Goal: Obtain resource: Download file/media

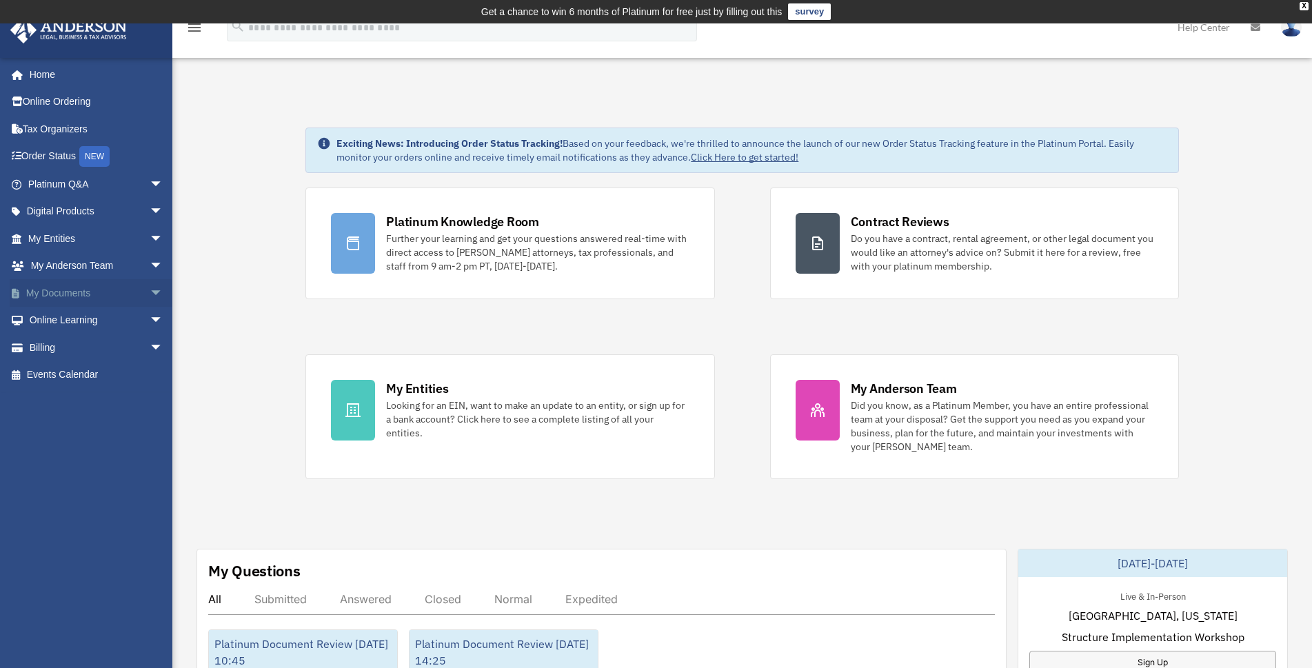
click at [150, 294] on span "arrow_drop_down" at bounding box center [164, 293] width 28 height 28
click at [150, 238] on span "arrow_drop_down" at bounding box center [164, 239] width 28 height 28
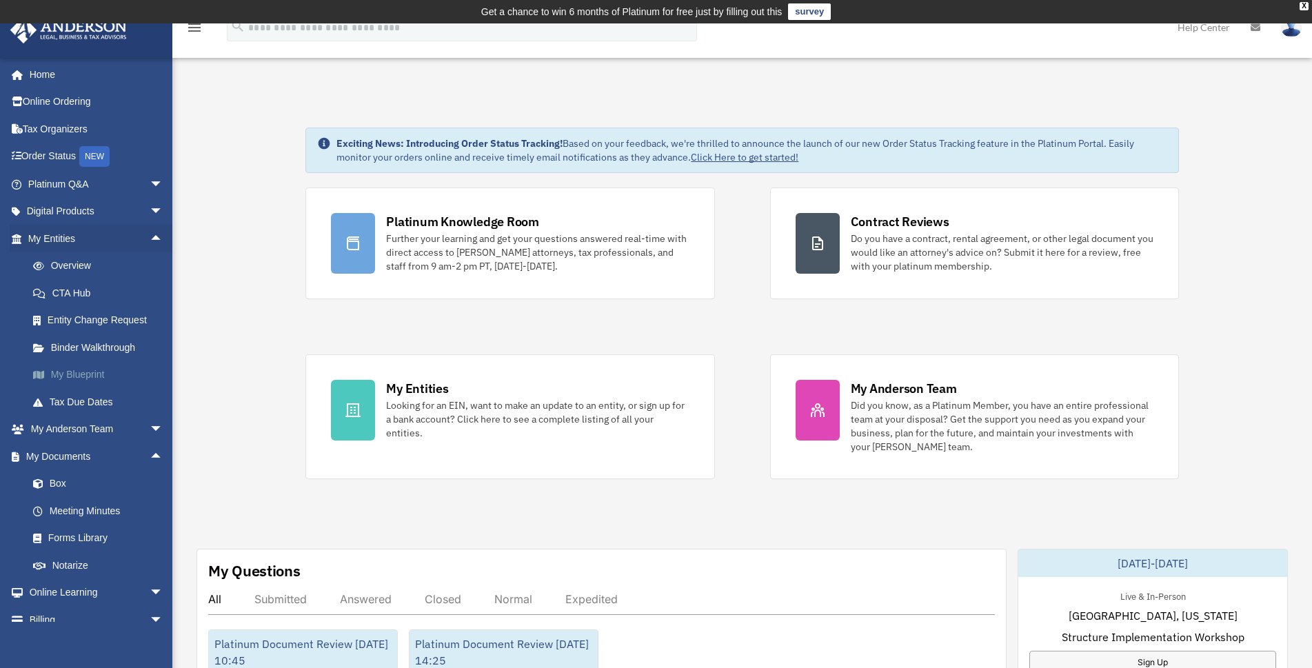
click at [92, 376] on link "My Blueprint" at bounding box center [101, 375] width 165 height 28
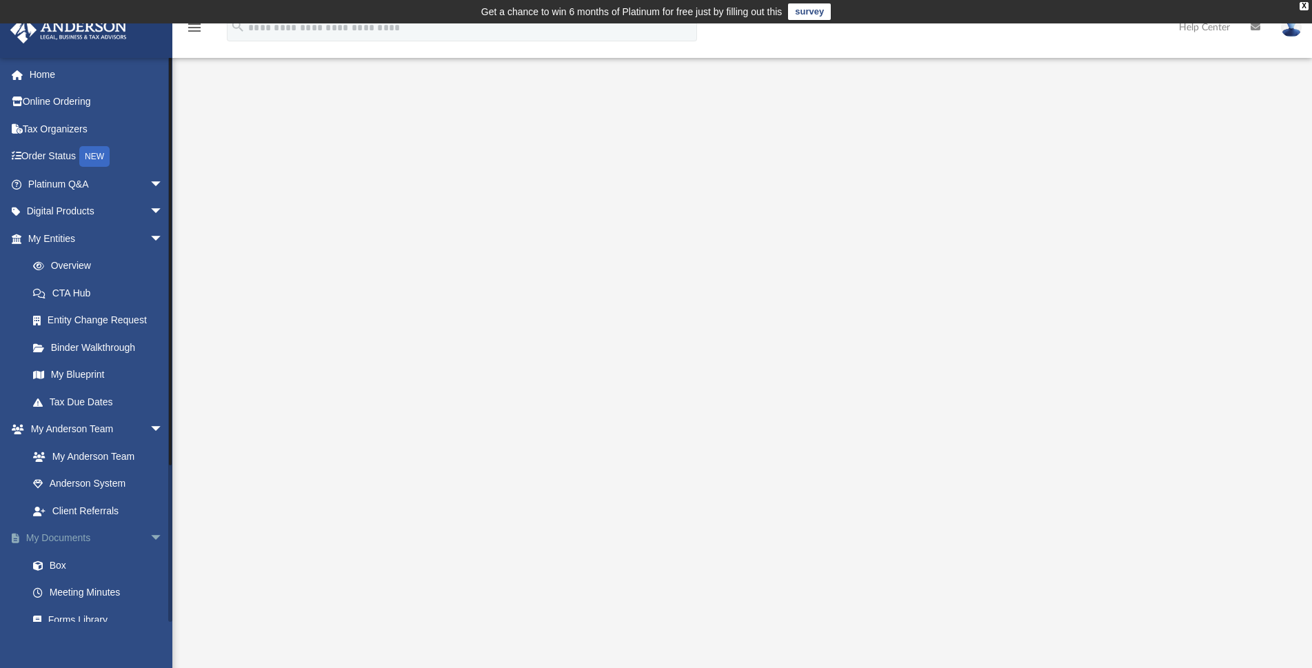
click at [150, 538] on span "arrow_drop_down" at bounding box center [164, 538] width 28 height 28
click at [150, 564] on span "arrow_drop_down" at bounding box center [164, 565] width 28 height 28
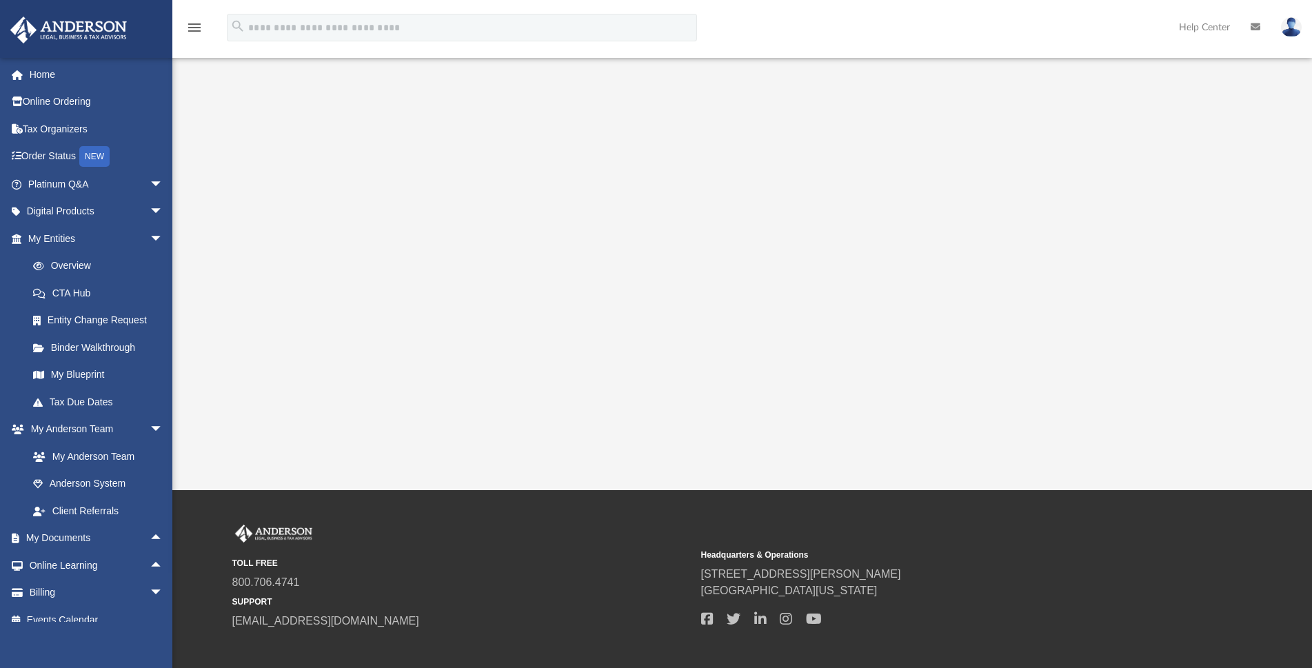
scroll to position [237, 0]
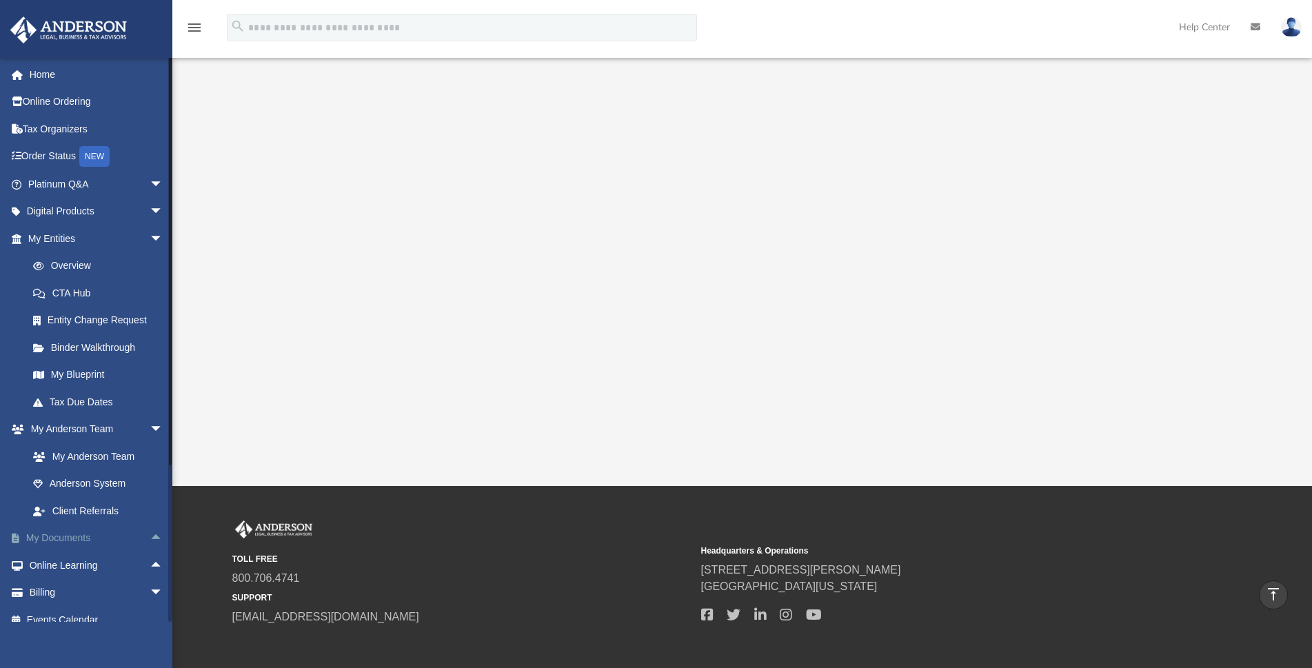
click at [150, 537] on span "arrow_drop_up" at bounding box center [164, 538] width 28 height 28
click at [58, 562] on link "Box" at bounding box center [101, 565] width 165 height 28
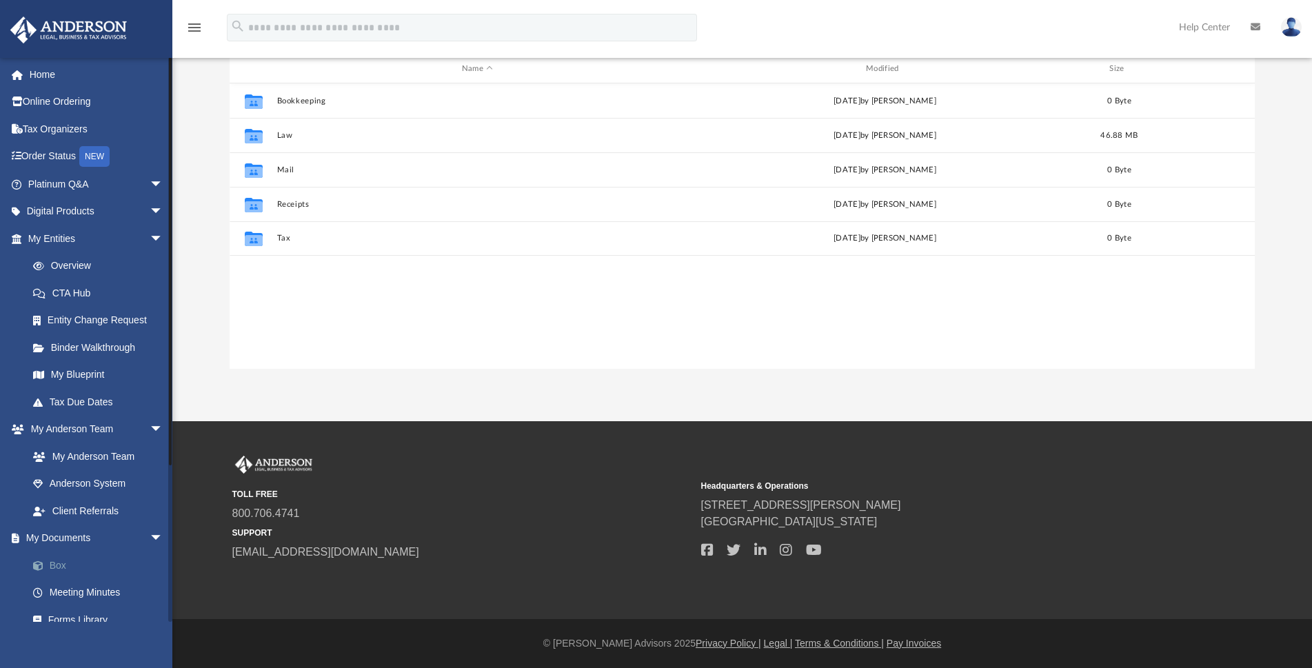
scroll to position [302, 1013]
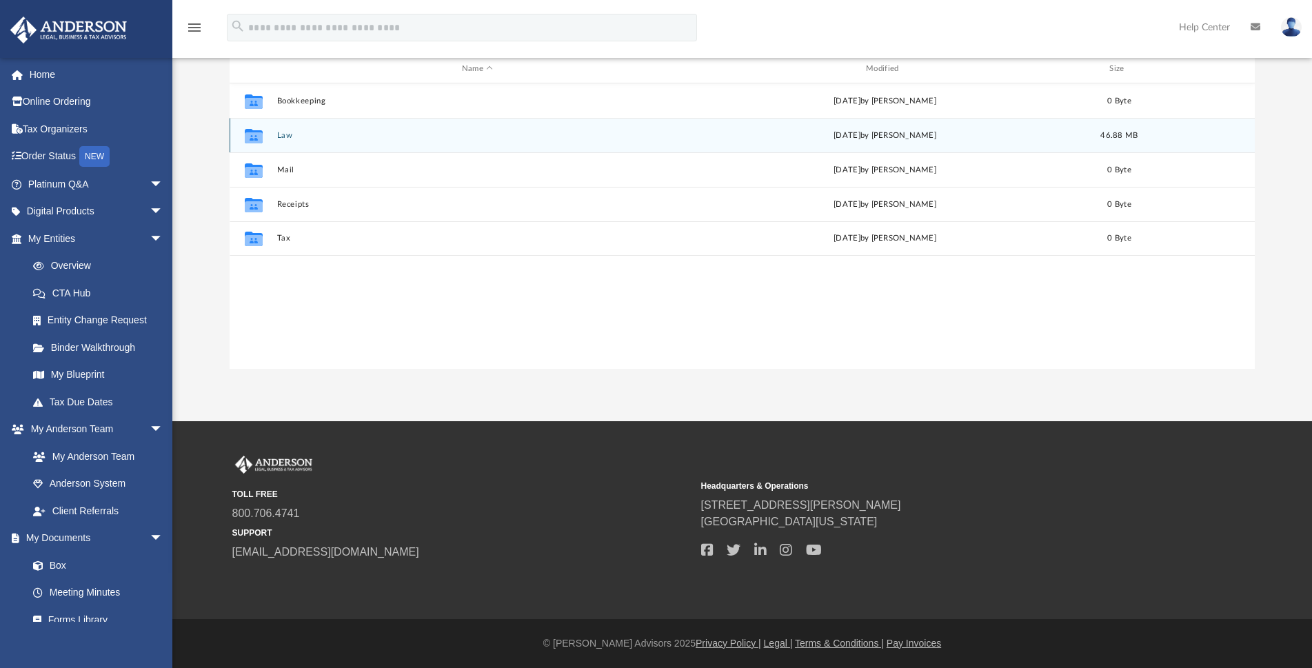
click at [281, 135] on button "Law" at bounding box center [476, 135] width 401 height 9
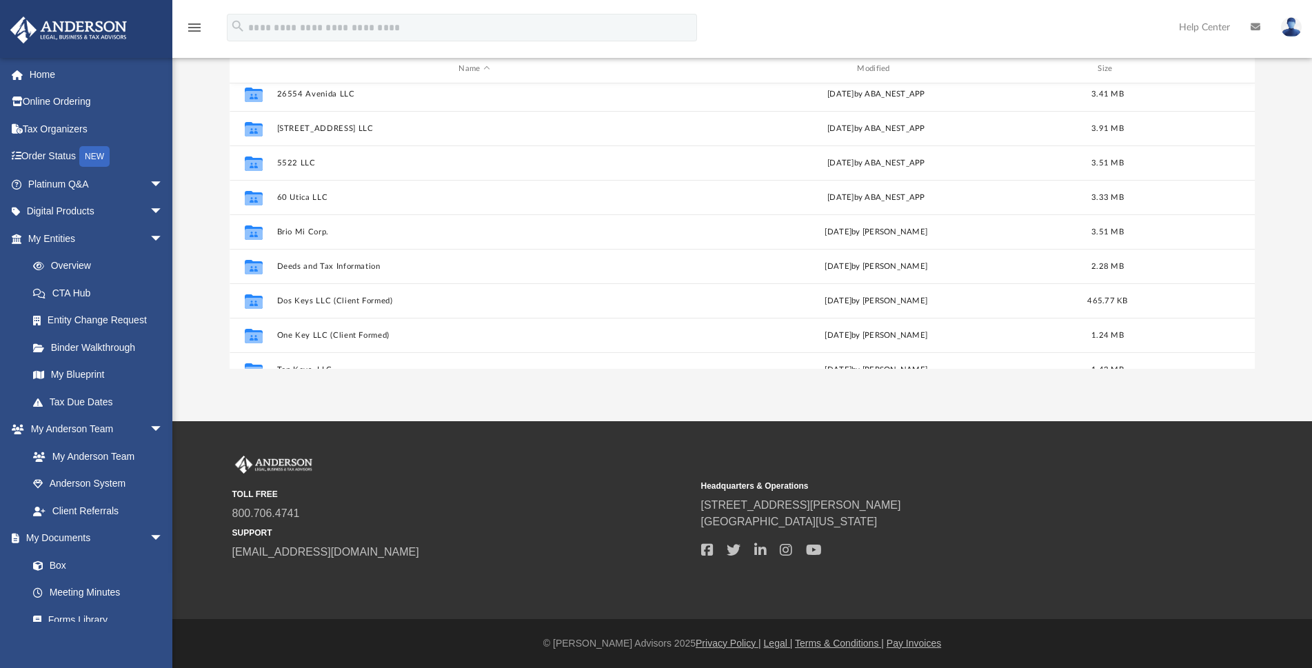
scroll to position [249, 0]
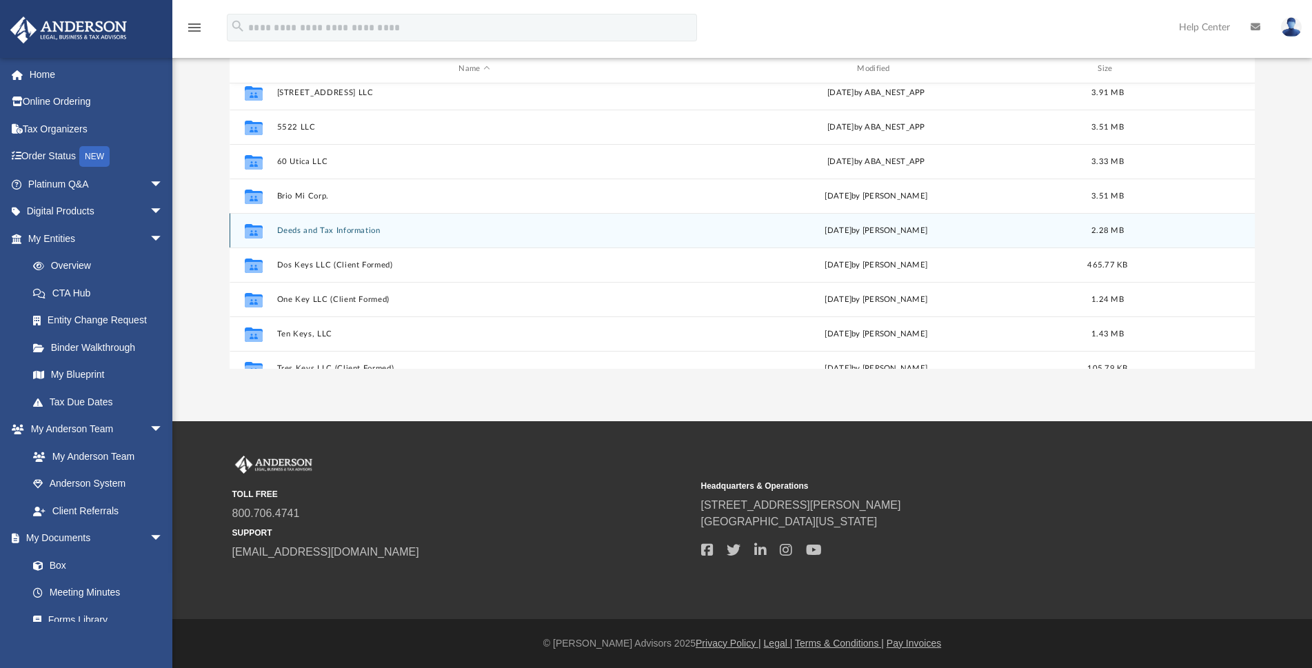
click at [338, 232] on button "Deeds and Tax Information" at bounding box center [474, 230] width 396 height 9
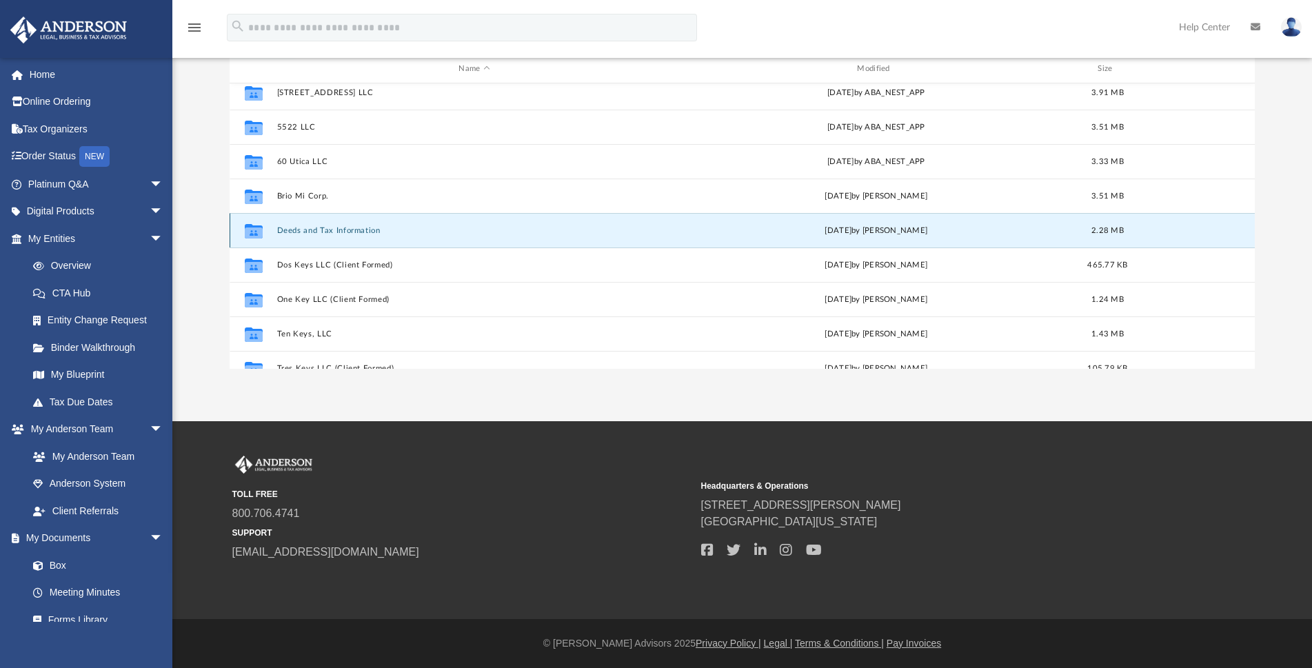
click at [338, 232] on button "Deeds and Tax Information" at bounding box center [474, 230] width 396 height 9
click at [339, 232] on button "Deeds and Tax Information" at bounding box center [474, 230] width 396 height 9
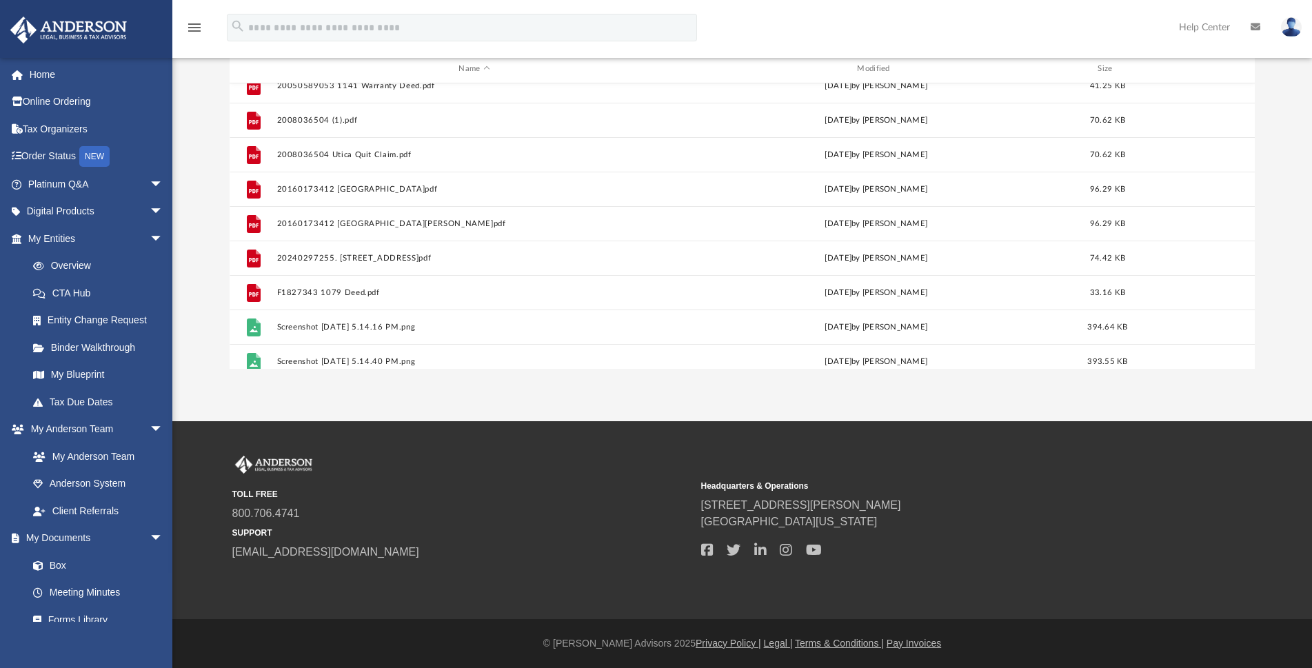
scroll to position [0, 0]
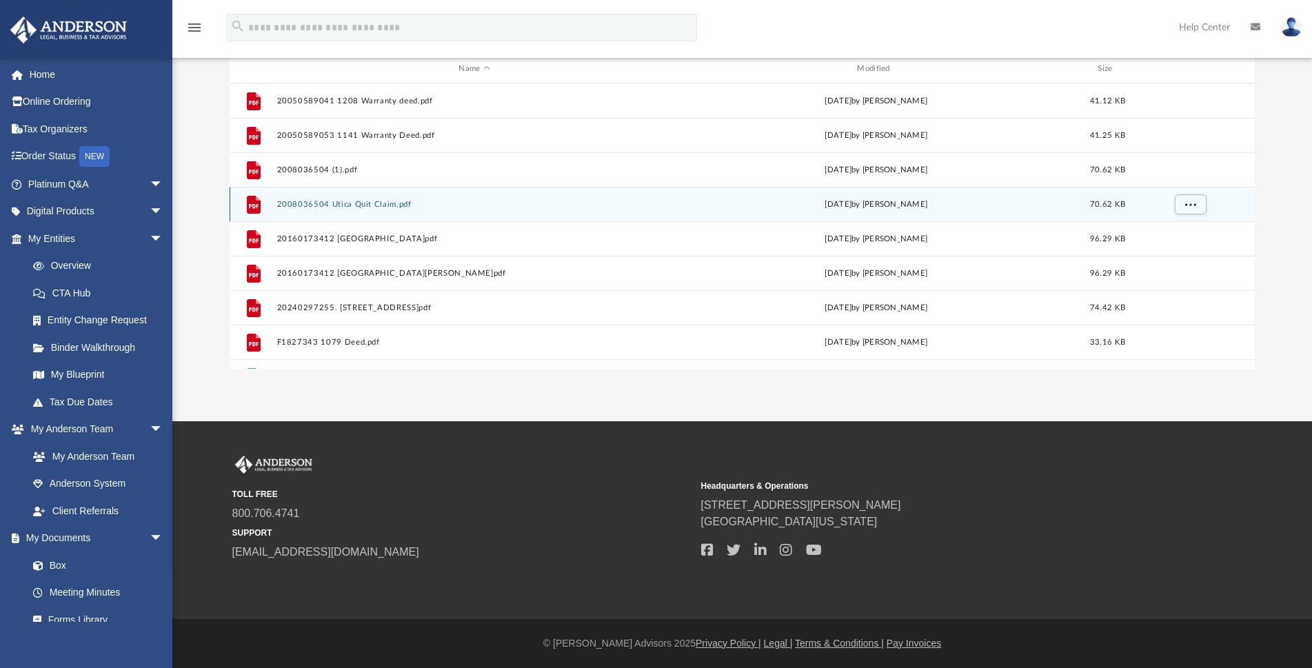
click at [391, 204] on button "2008036504 Utica Quit Claim.pdf" at bounding box center [474, 204] width 396 height 9
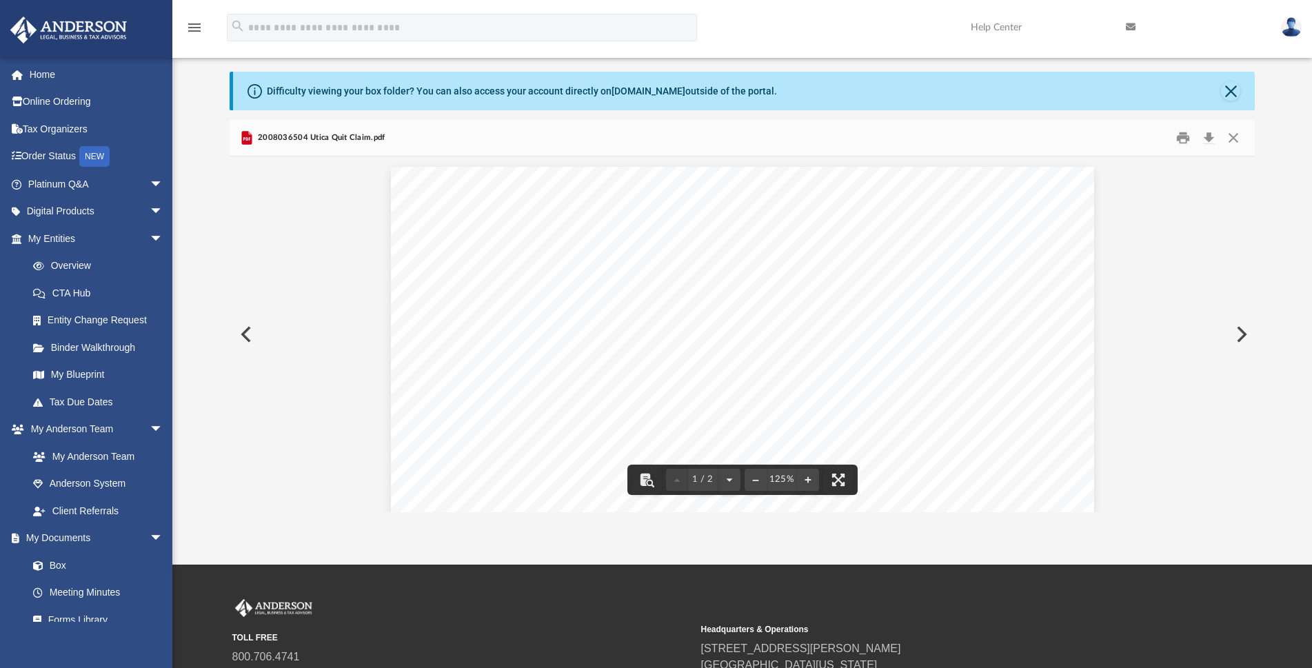
scroll to position [29, 0]
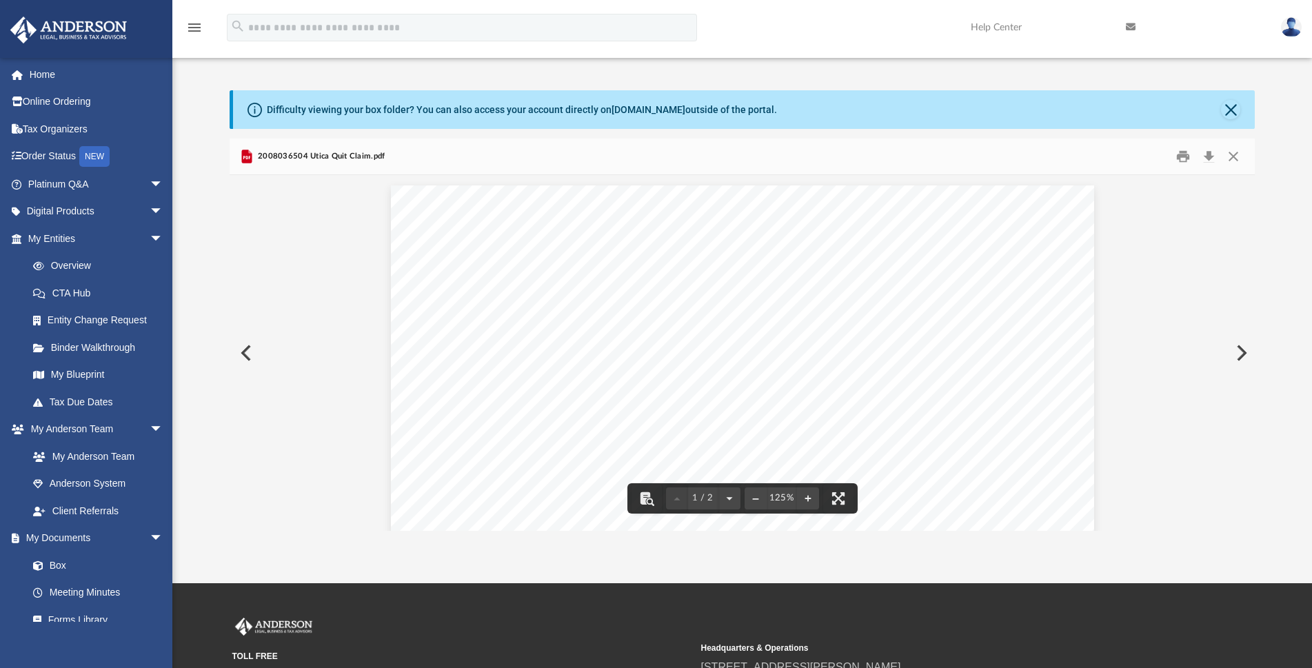
click at [971, 429] on div "Page 1" at bounding box center [742, 640] width 703 height 910
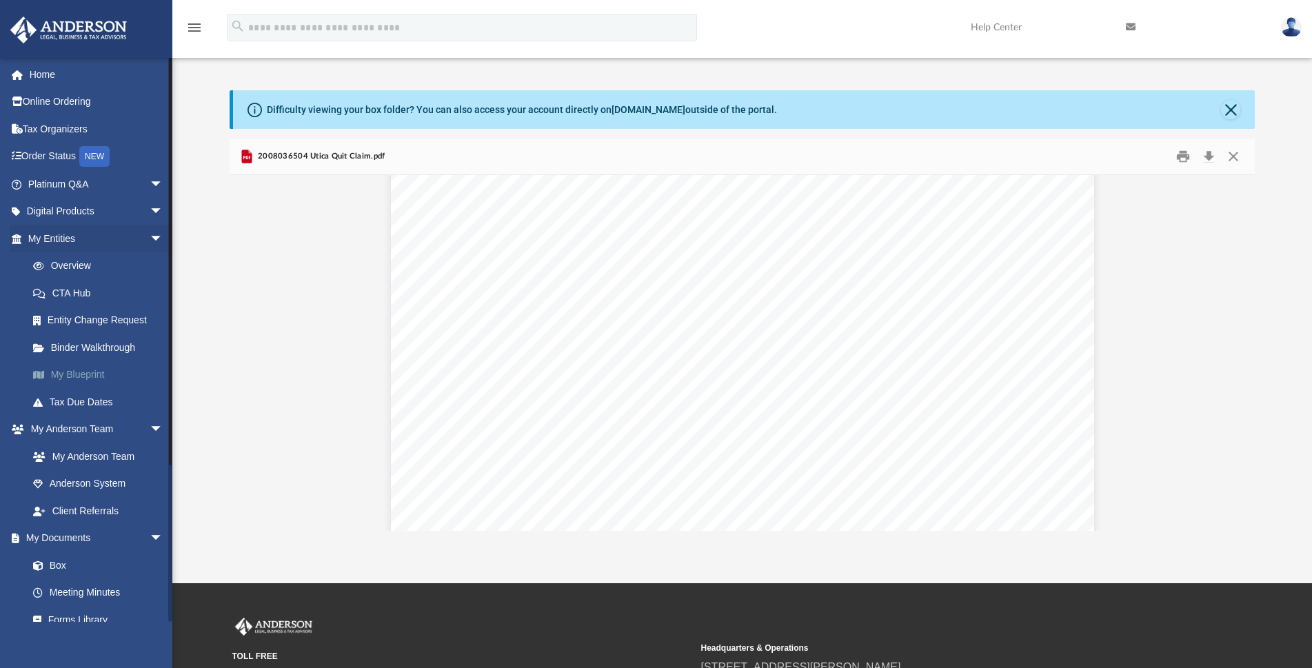
click at [99, 372] on link "My Blueprint" at bounding box center [101, 375] width 165 height 28
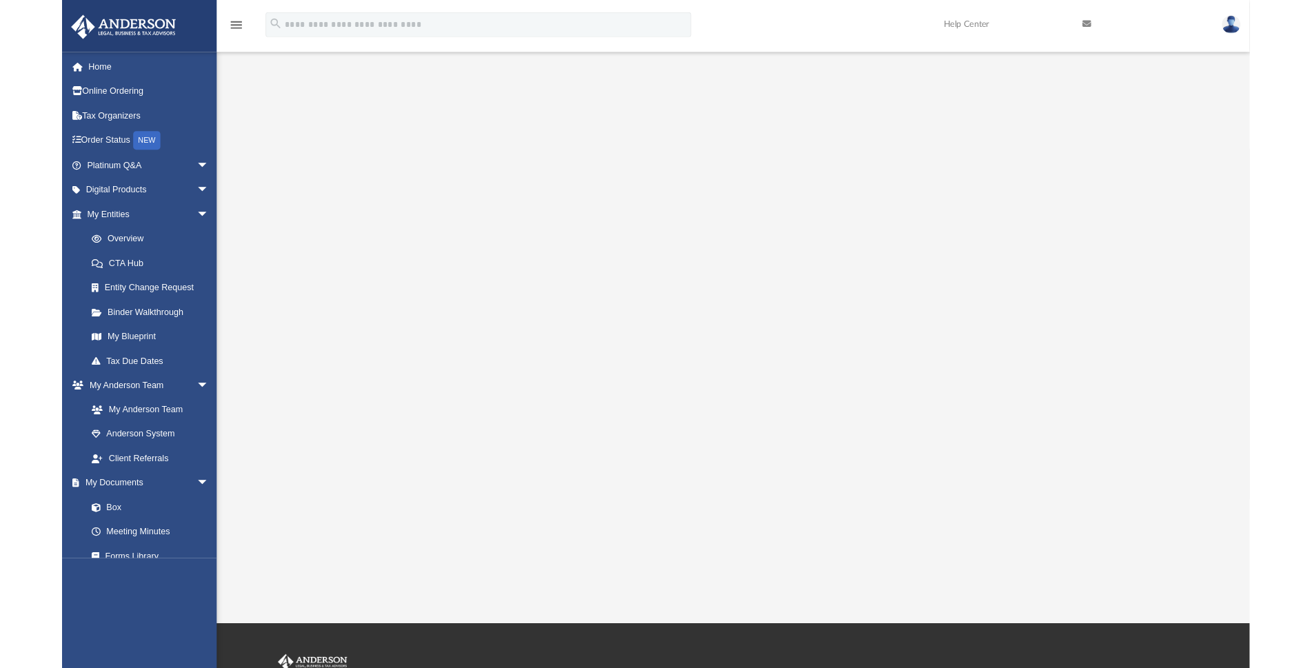
scroll to position [29, 0]
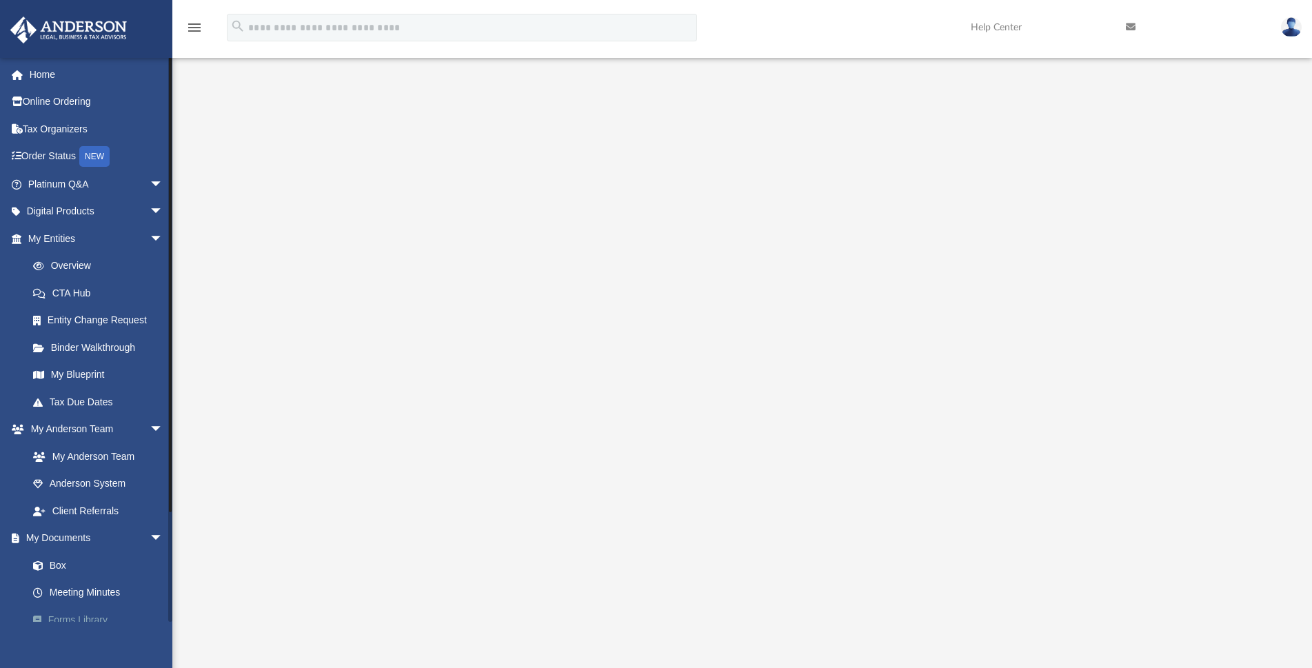
click at [82, 618] on link "Forms Library" at bounding box center [101, 620] width 165 height 28
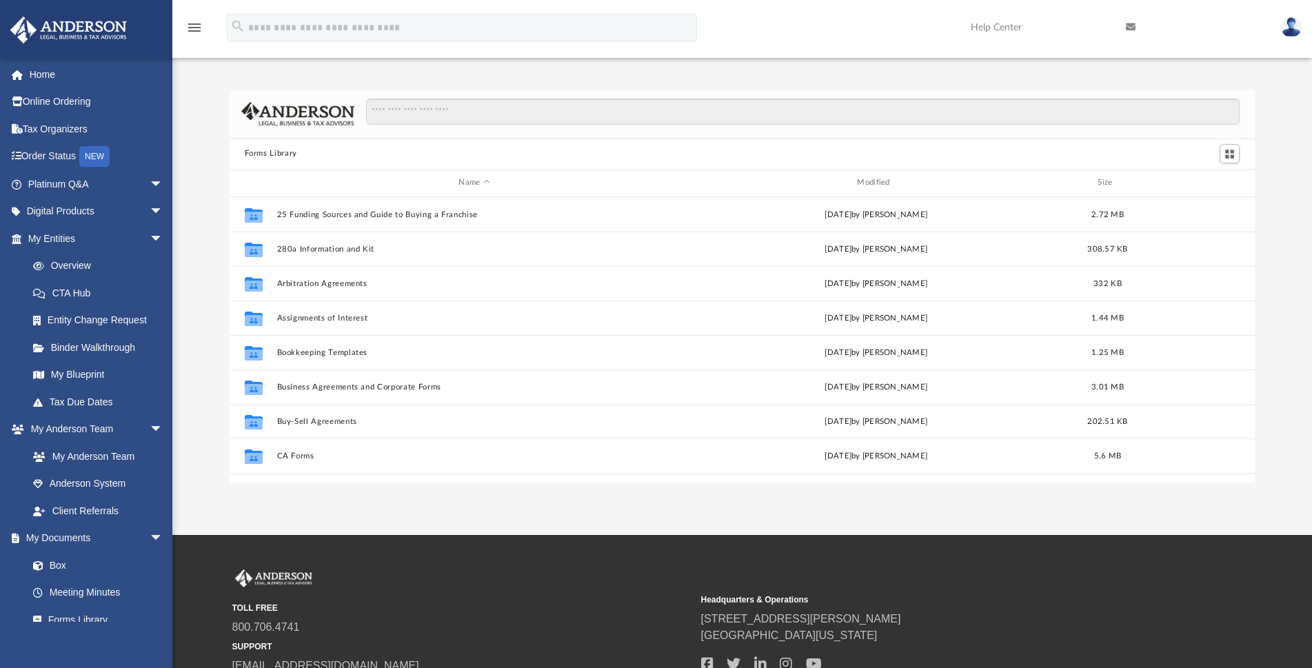
scroll to position [302, 1013]
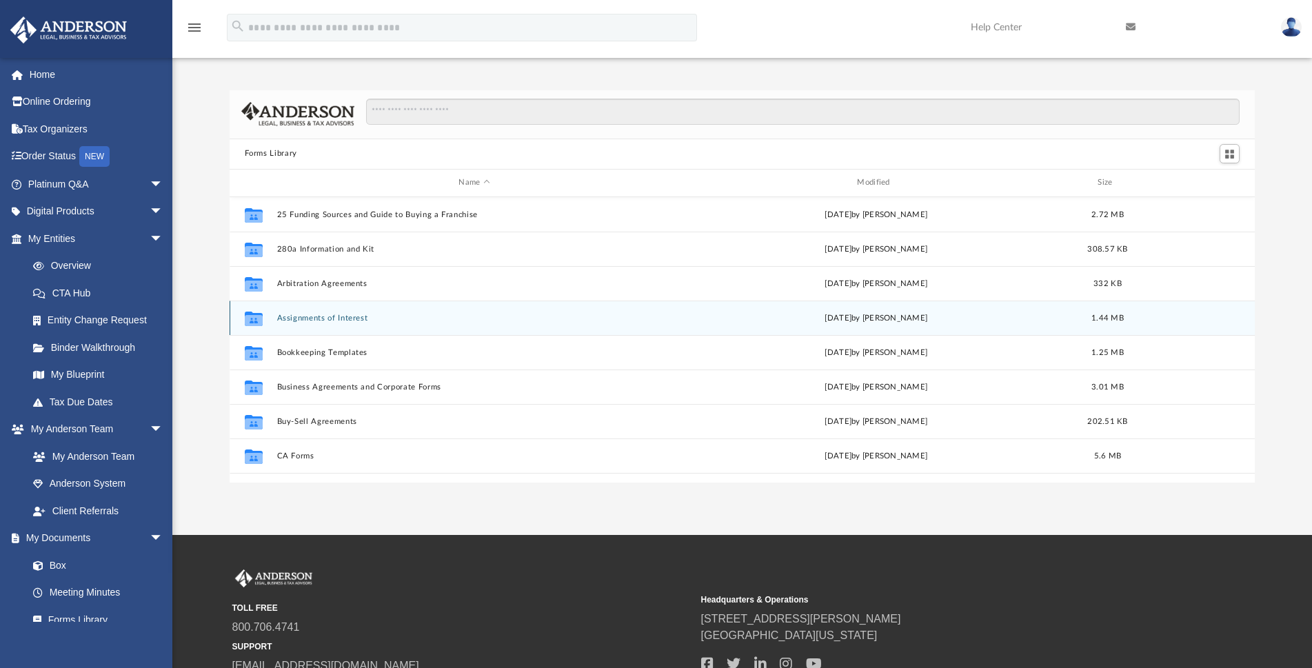
click at [330, 319] on button "Assignments of Interest" at bounding box center [474, 318] width 396 height 9
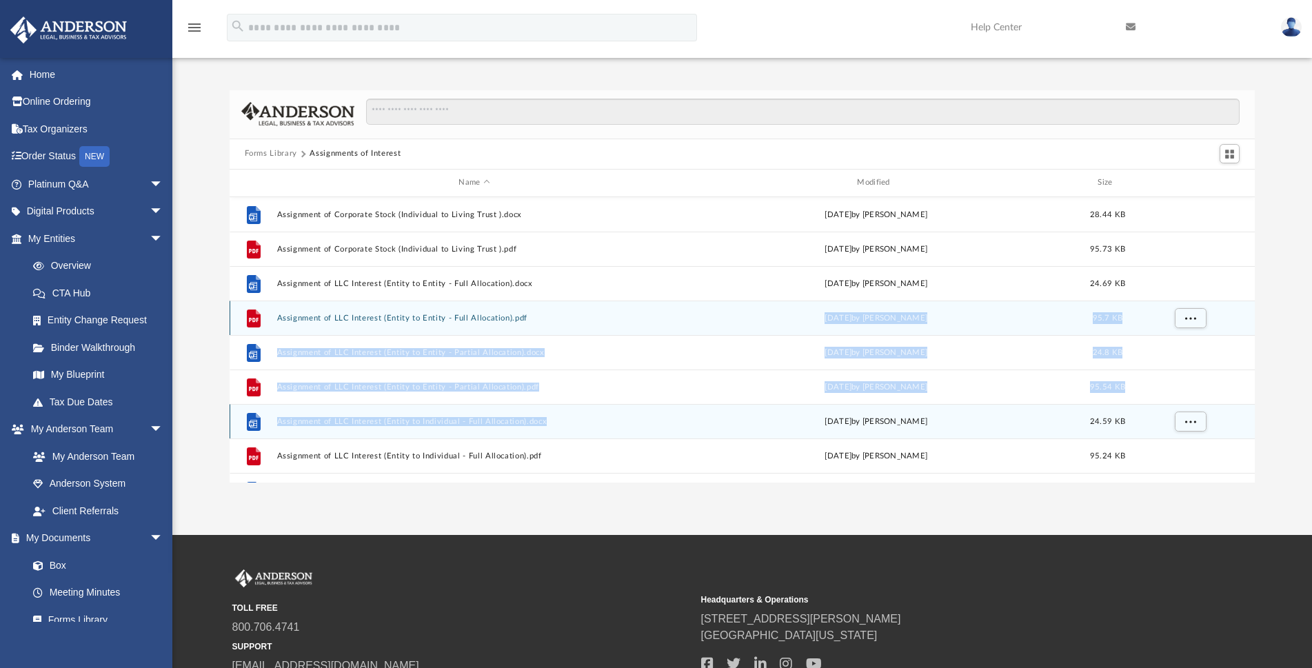
drag, startPoint x: 607, startPoint y: 437, endPoint x: 600, endPoint y: 322, distance: 115.3
click at [600, 322] on div "File Assignment of Corporate Stock (Individual to Living Trust ).docx [DATE] by…" at bounding box center [743, 593] width 1026 height 793
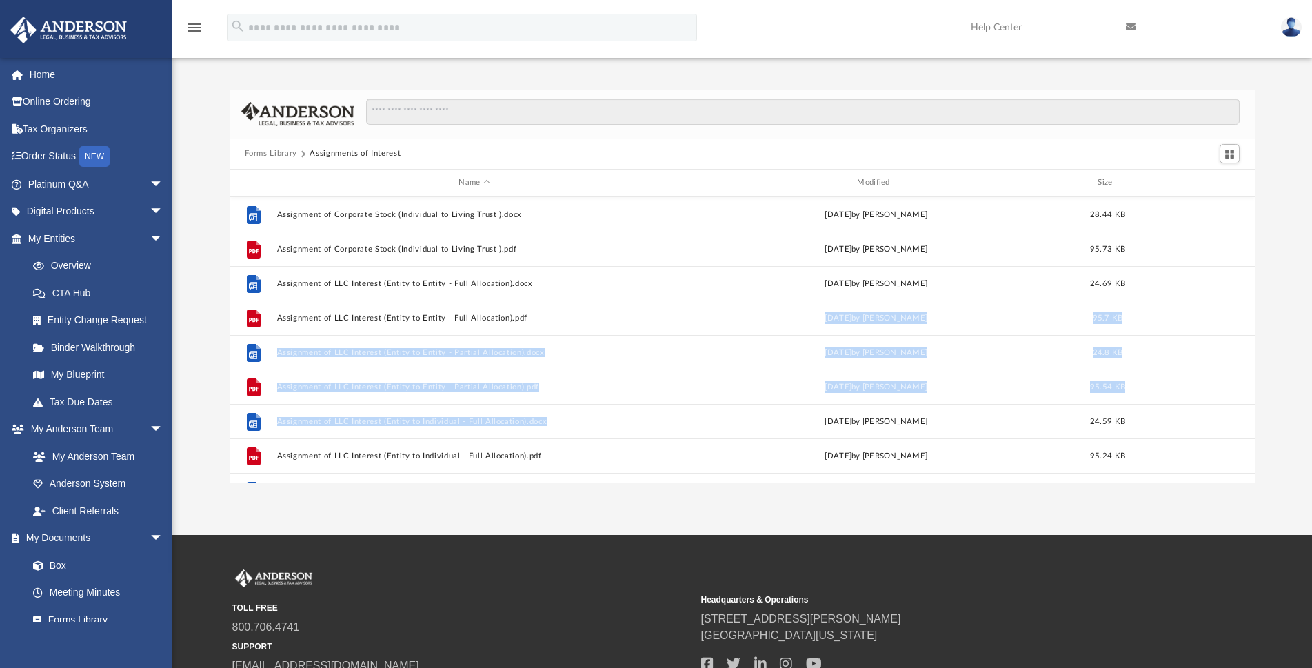
scroll to position [29, 0]
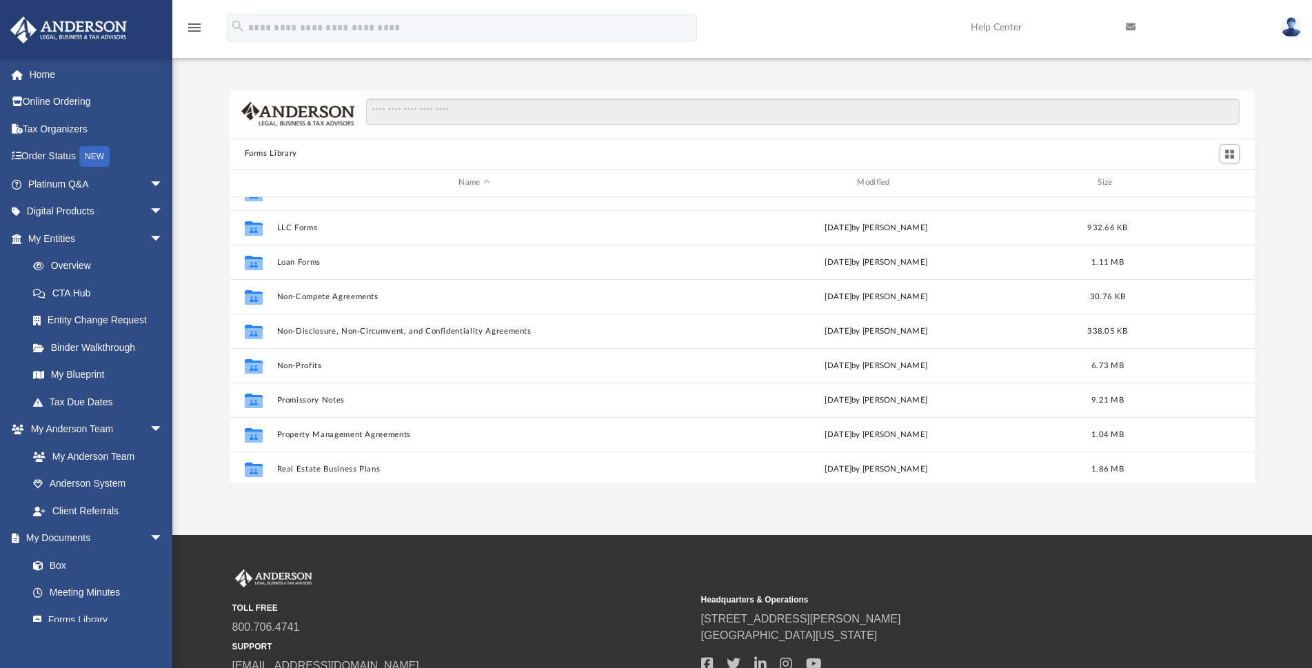
scroll to position [677, 0]
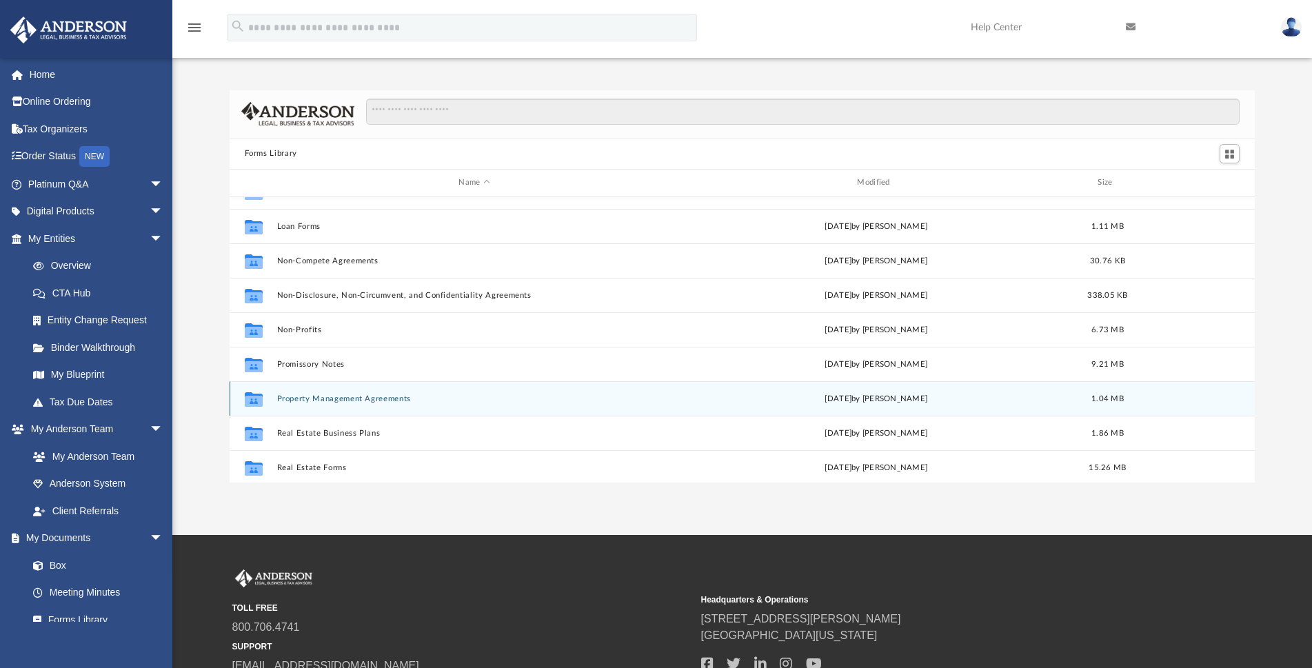
click at [313, 400] on button "Property Management Agreements" at bounding box center [474, 398] width 396 height 9
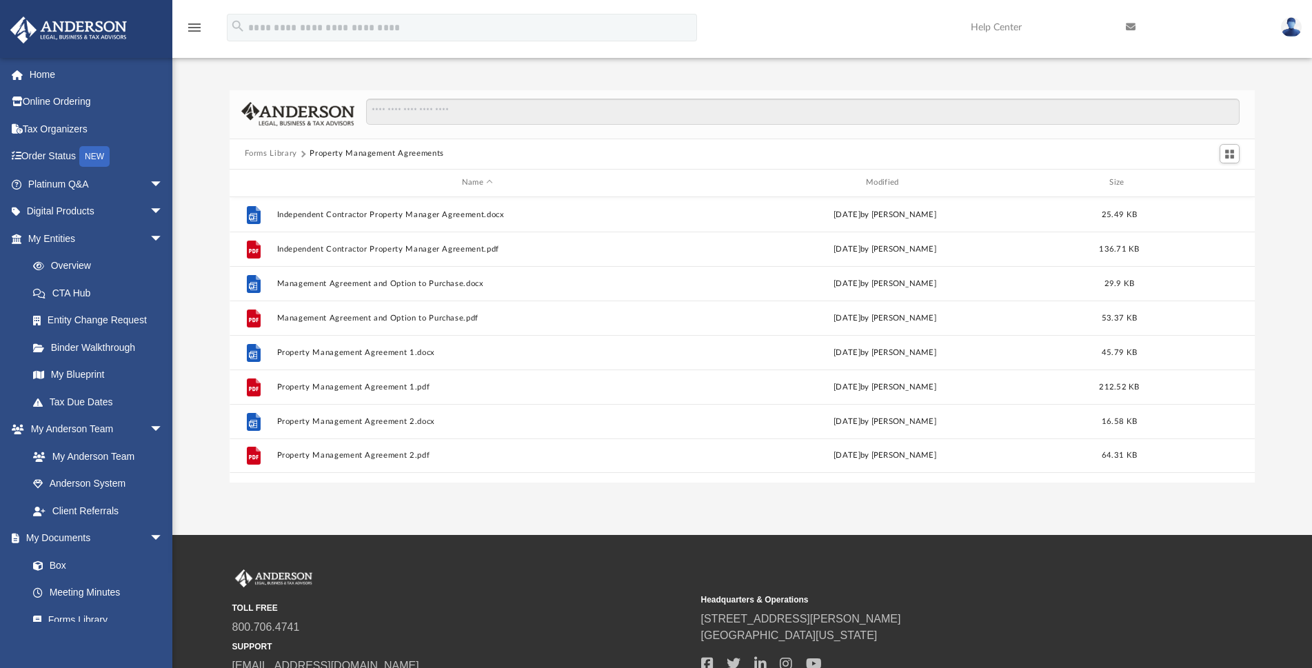
scroll to position [0, 0]
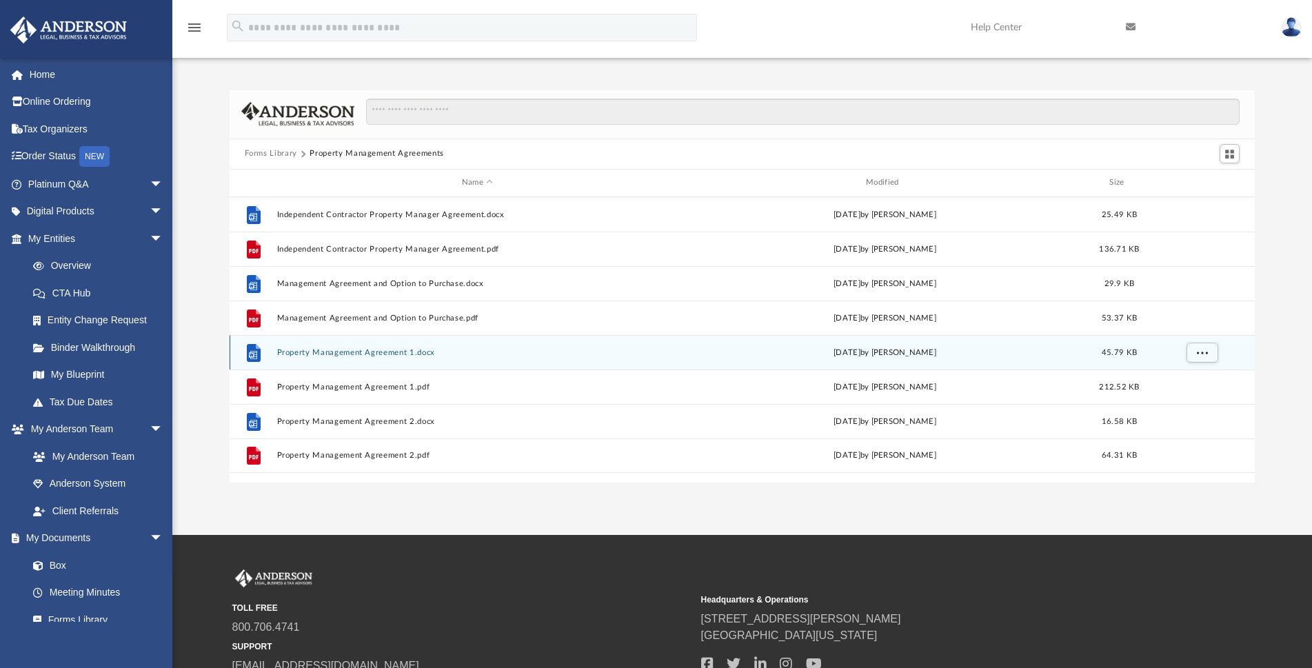
click at [378, 351] on button "Property Management Agreement 1.docx" at bounding box center [476, 352] width 401 height 9
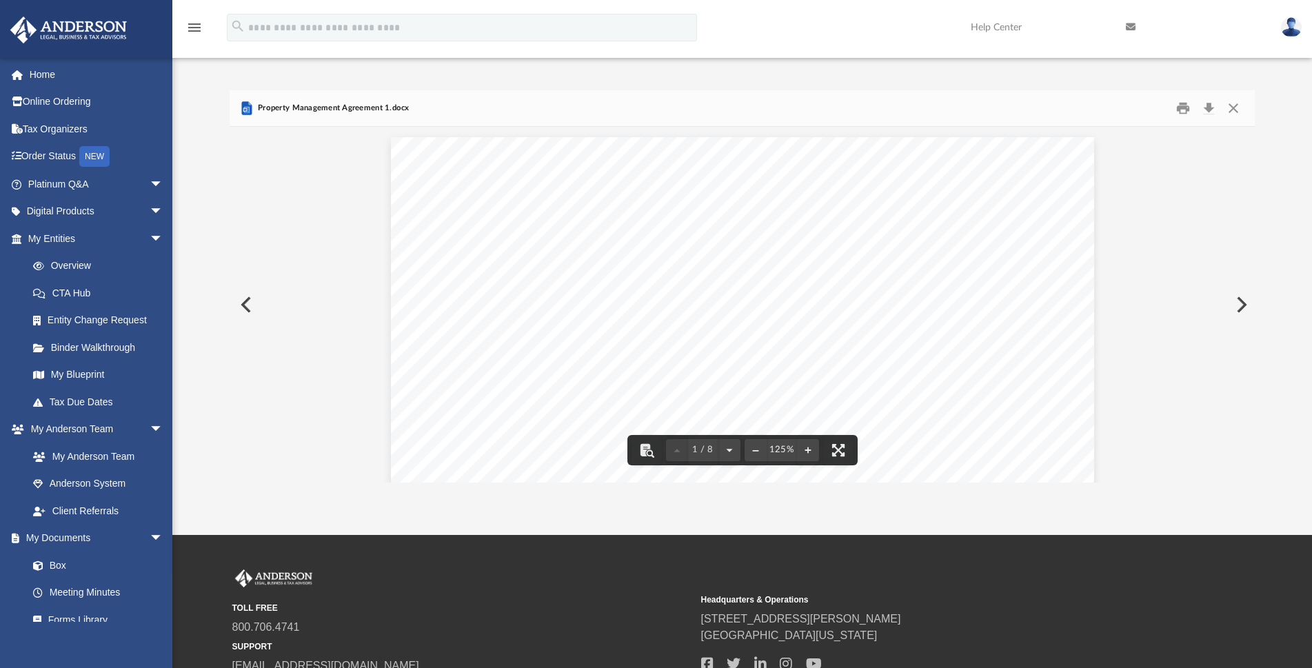
scroll to position [710, 0]
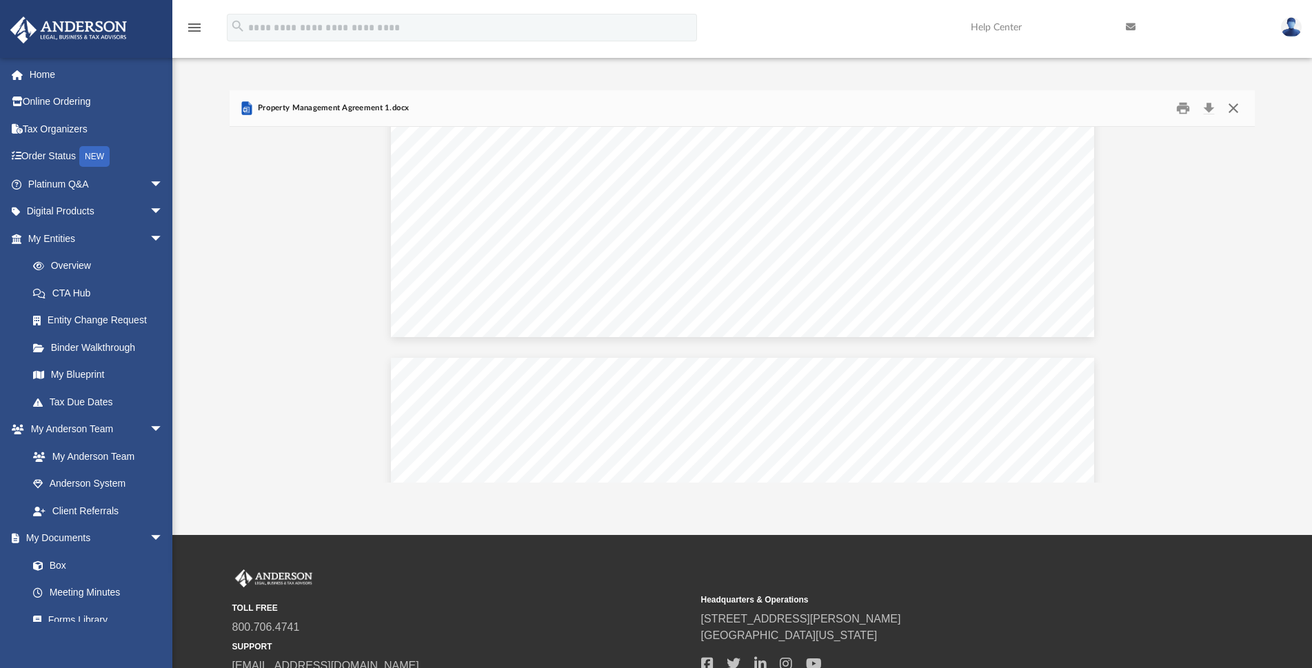
click at [1232, 109] on button "Close" at bounding box center [1233, 107] width 25 height 21
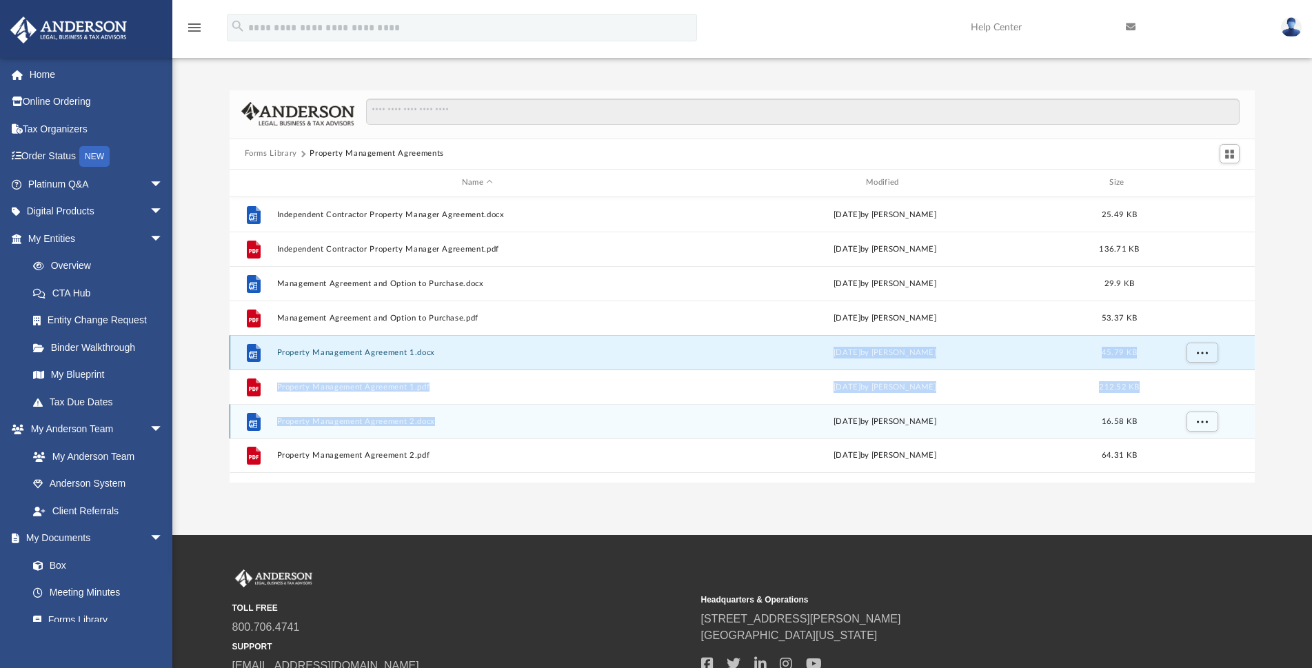
drag, startPoint x: 493, startPoint y: 411, endPoint x: 486, endPoint y: 362, distance: 50.1
click at [486, 362] on div "File Independent Contractor Property Manager Agreement.docx [DATE] by [PERSON_N…" at bounding box center [743, 335] width 1026 height 276
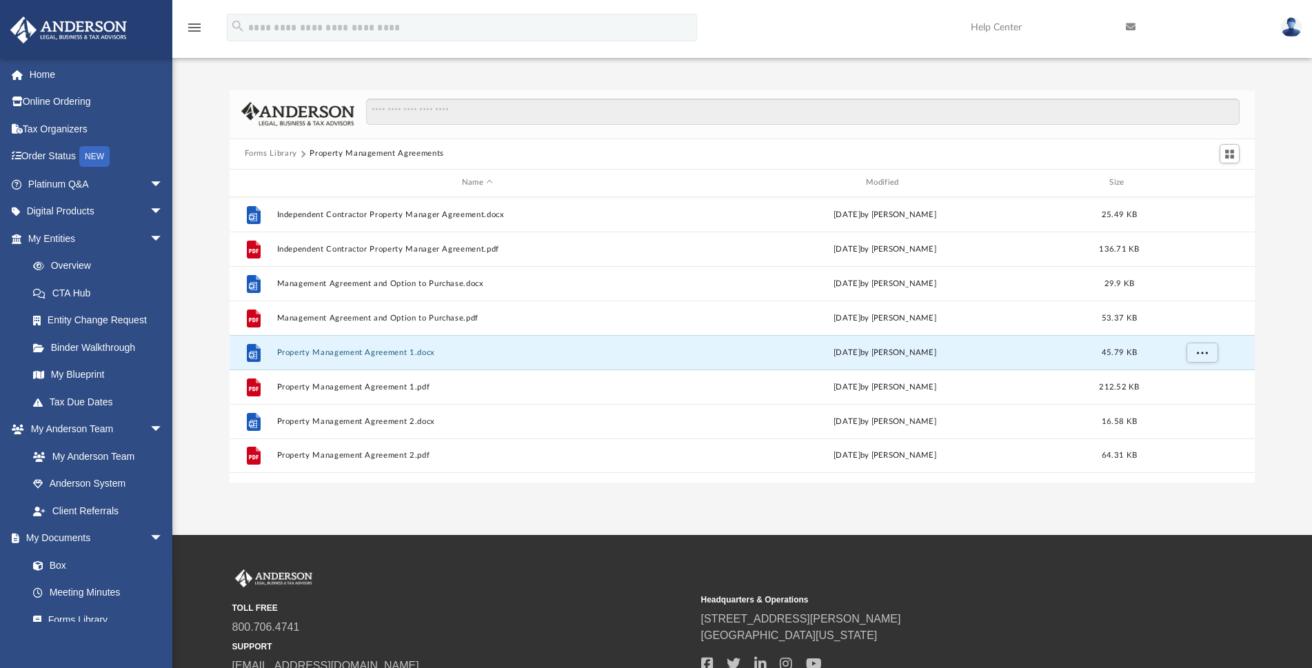
click at [1291, 387] on div "Forms Library Property Management Agreements Name Modified Size File Independen…" at bounding box center [741, 286] width 1139 height 392
click at [271, 152] on button "Forms Library" at bounding box center [271, 153] width 52 height 12
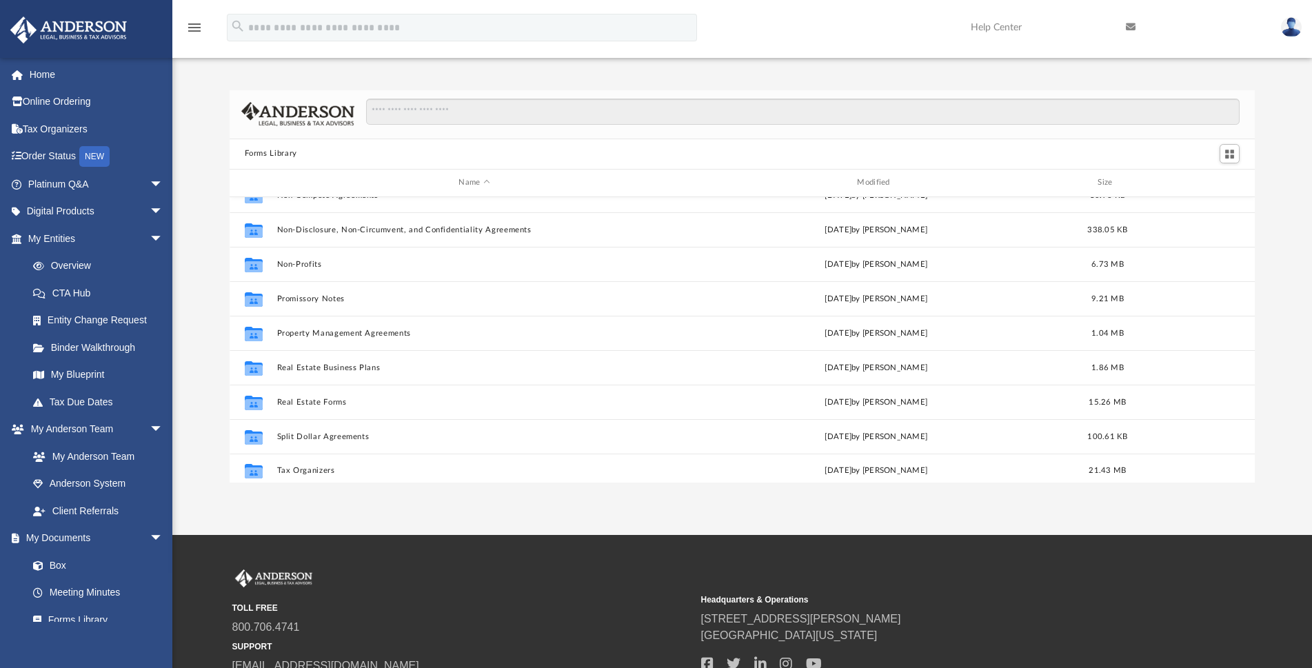
scroll to position [748, 0]
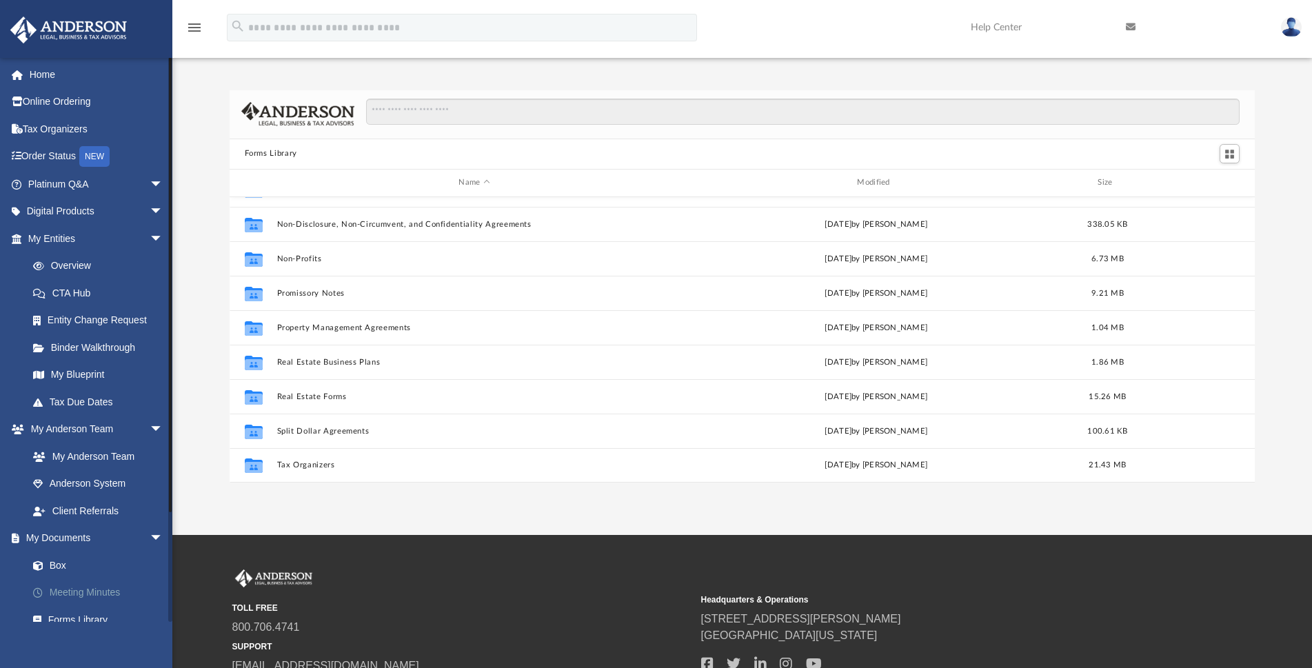
drag, startPoint x: 77, startPoint y: 590, endPoint x: 83, endPoint y: 582, distance: 10.2
click at [77, 590] on link "Meeting Minutes" at bounding box center [101, 593] width 165 height 28
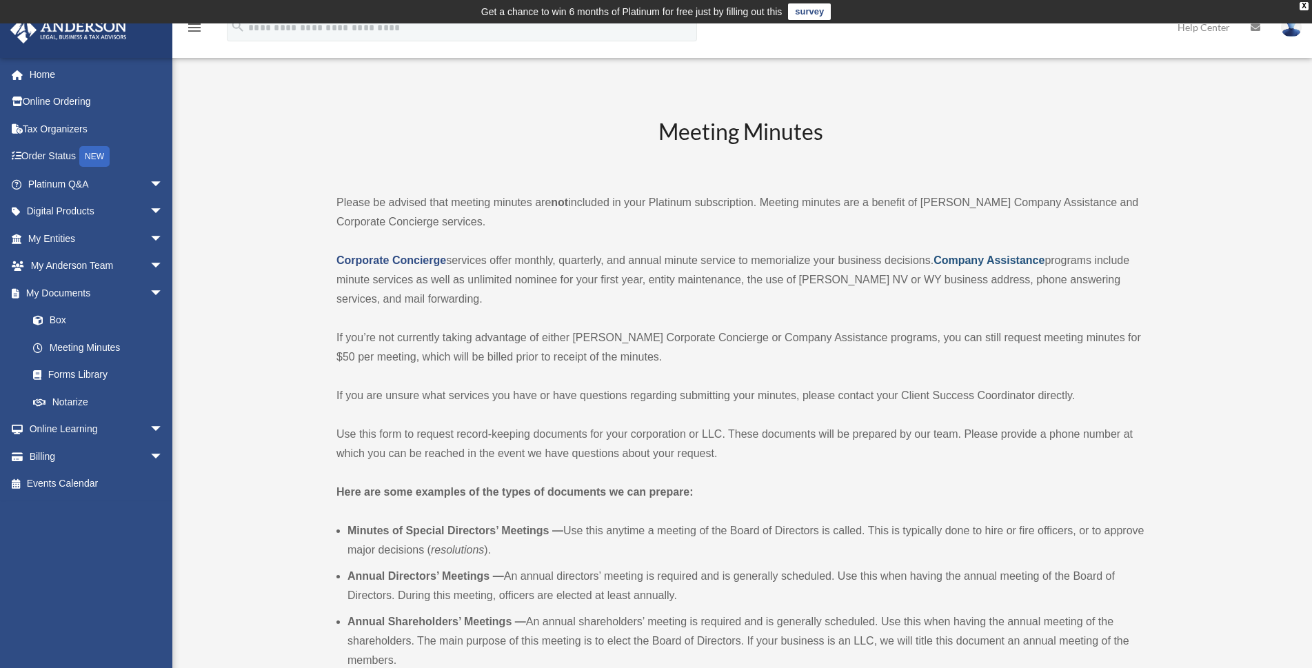
click at [994, 261] on strong "Company Assistance" at bounding box center [988, 260] width 111 height 12
